Goal: Check status: Check status

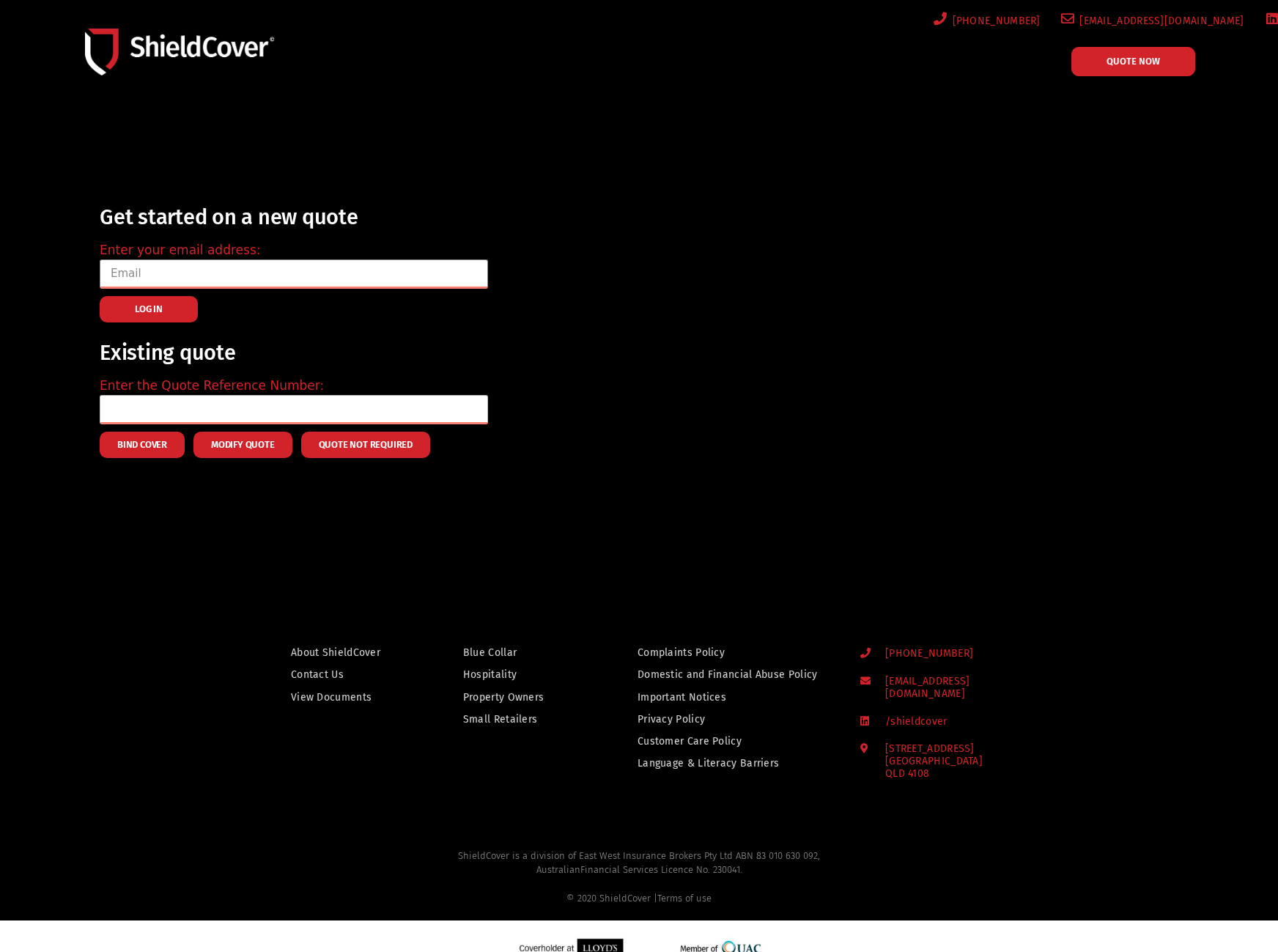
click at [124, 410] on input "text" at bounding box center [293, 409] width 388 height 29
paste input "sgua"
type input "sgua"
click at [49, 188] on div at bounding box center [639, 337] width 1278 height 465
click at [136, 409] on input "text" at bounding box center [293, 409] width 388 height 29
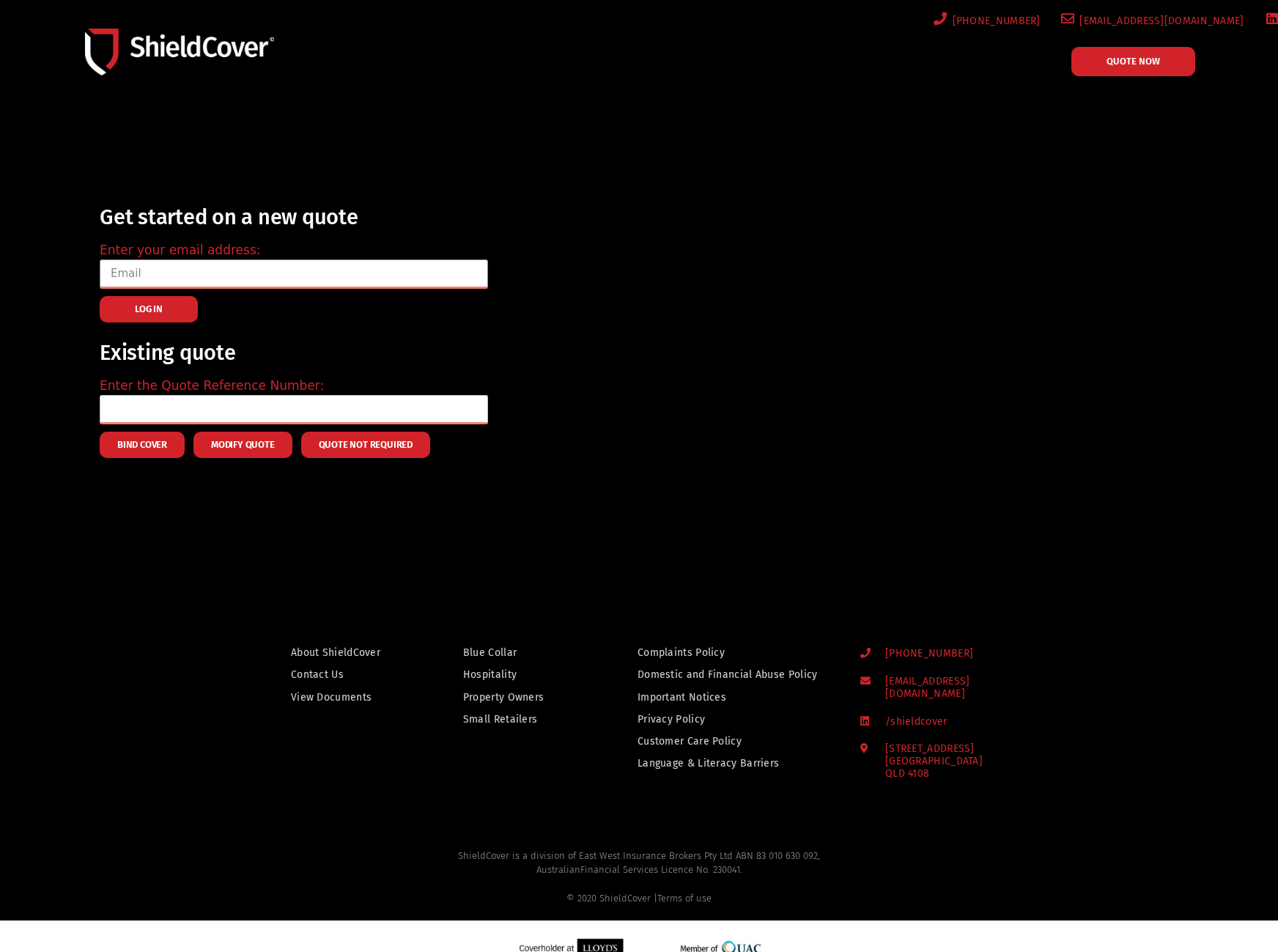
paste input "LIAB0011647"
type input "LIAB0011647"
click at [189, 410] on input "LIAB0011647" at bounding box center [293, 409] width 388 height 29
click at [720, 409] on div "Get started on a new quote Enter your email address: LOG IN Existing quote Ente…" at bounding box center [658, 328] width 1133 height 274
drag, startPoint x: 1110, startPoint y: 411, endPoint x: 1120, endPoint y: 300, distance: 111.4
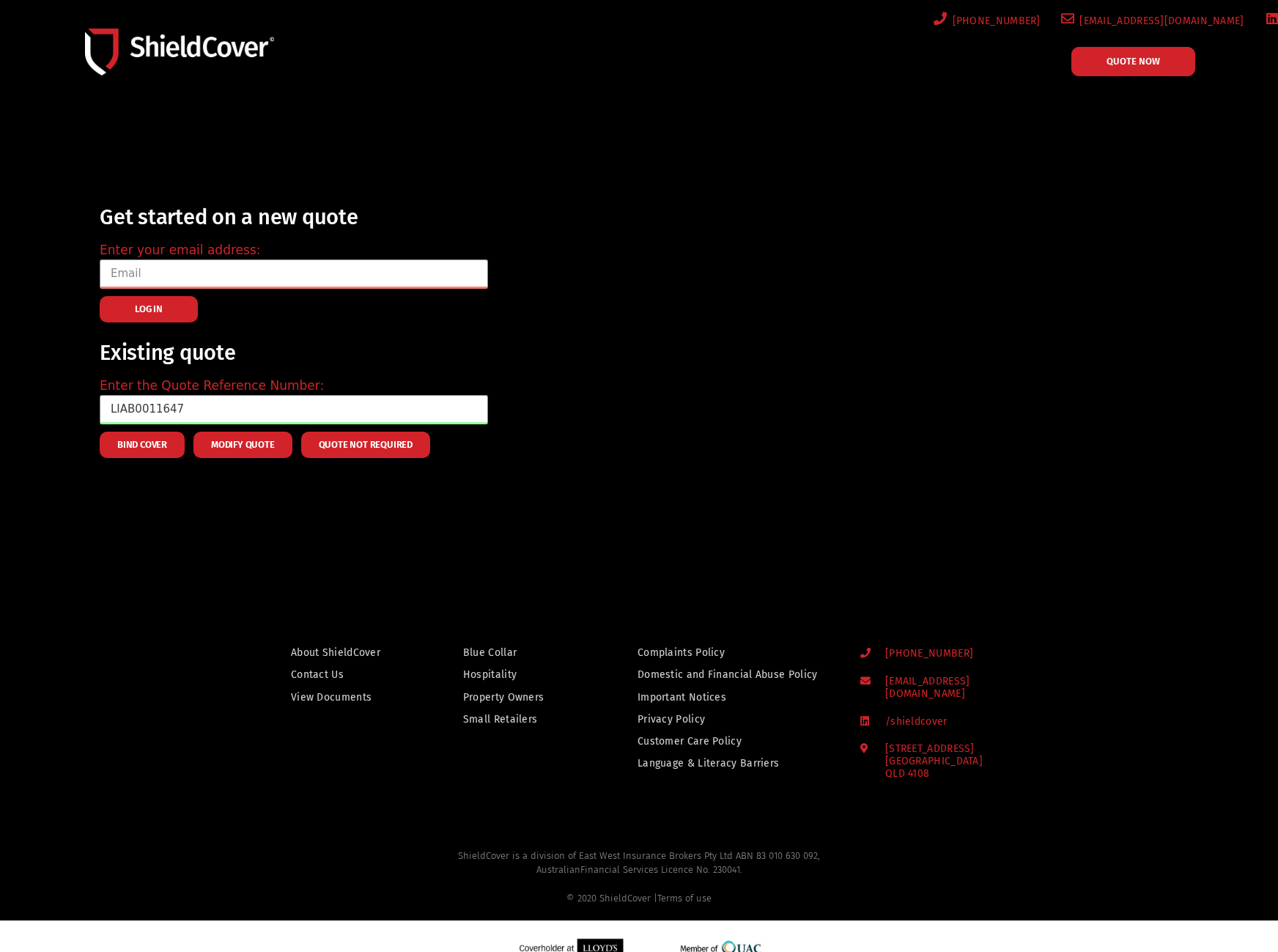
click at [1110, 408] on div "Get started on a new quote Enter your email address: LOG IN Existing quote Ente…" at bounding box center [658, 328] width 1133 height 274
click at [1115, 321] on div "Get started on a new quote Enter your email address: LOG IN Existing quote Ente…" at bounding box center [658, 328] width 1133 height 274
drag, startPoint x: 1247, startPoint y: 19, endPoint x: 1117, endPoint y: 25, distance: 130.1
click at [1117, 25] on ul "[PHONE_NUMBER] [EMAIL_ADDRESS][DOMAIN_NAME] /shieldcover" at bounding box center [1014, 20] width 681 height 18
copy span "[EMAIL_ADDRESS][DOMAIN_NAME]"
